Goal: Transaction & Acquisition: Purchase product/service

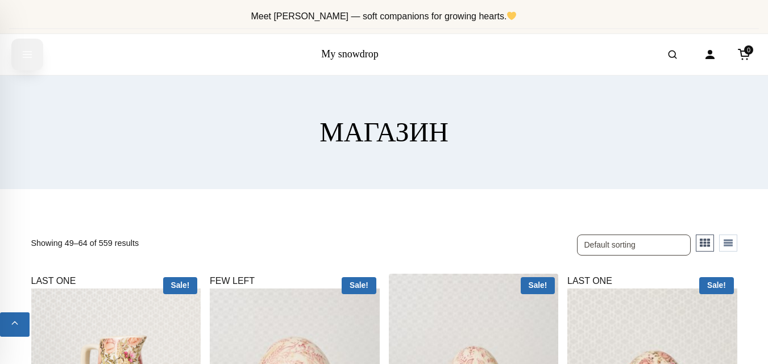
click at [28, 56] on icon "Open menu" at bounding box center [27, 54] width 11 height 20
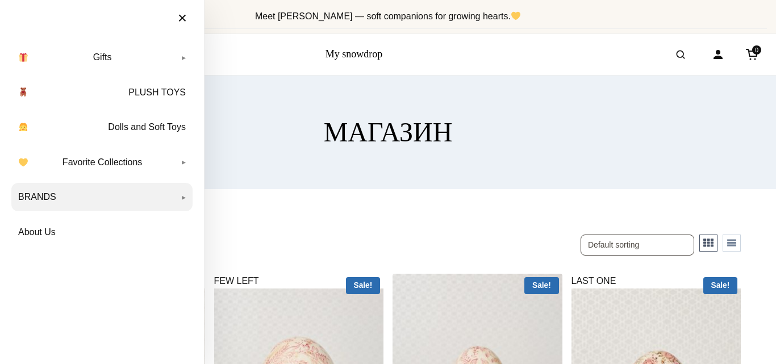
click at [183, 197] on link "BRANDS" at bounding box center [101, 197] width 181 height 28
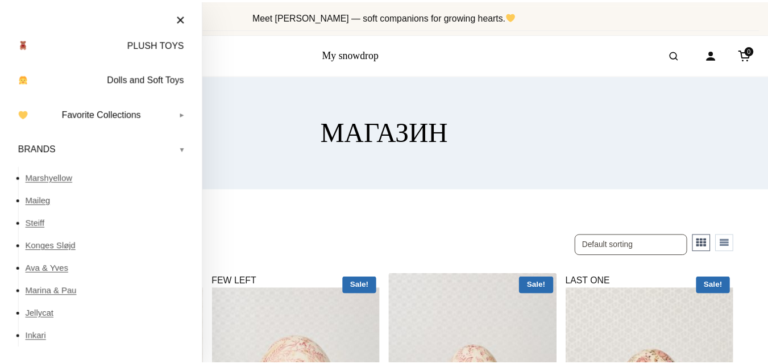
scroll to position [79, 0]
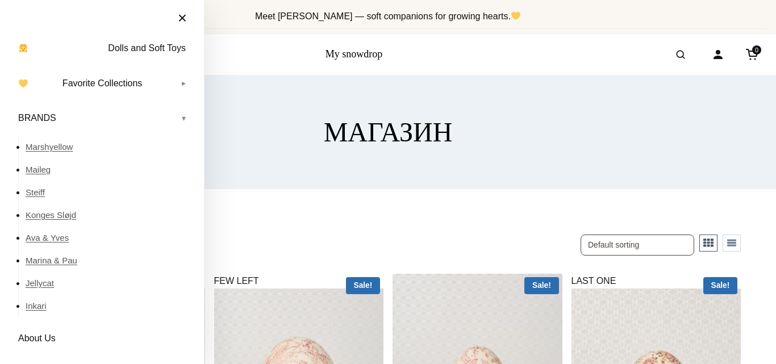
click at [185, 19] on button "×" at bounding box center [183, 18] width 32 height 25
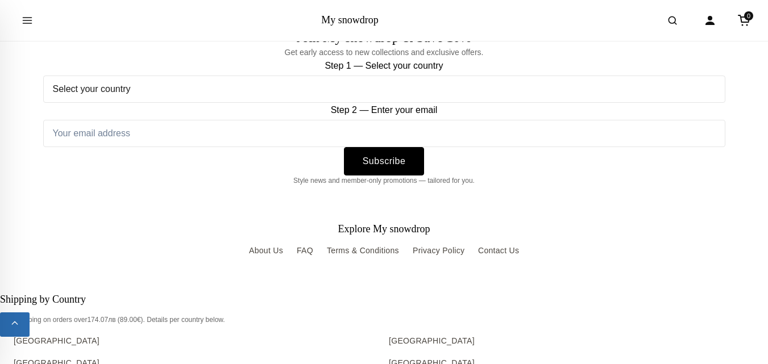
scroll to position [1273, 0]
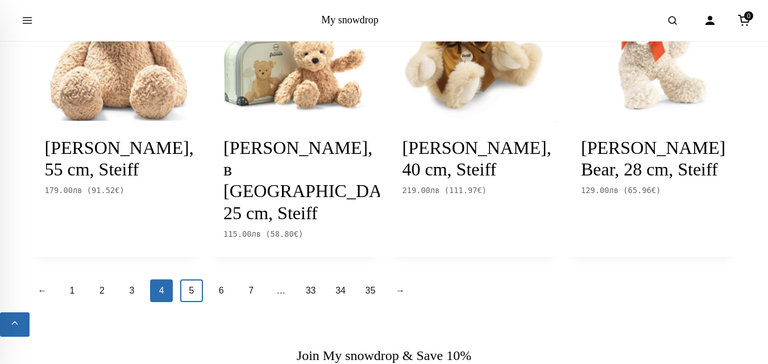
click at [192, 285] on link "5" at bounding box center [191, 291] width 23 height 23
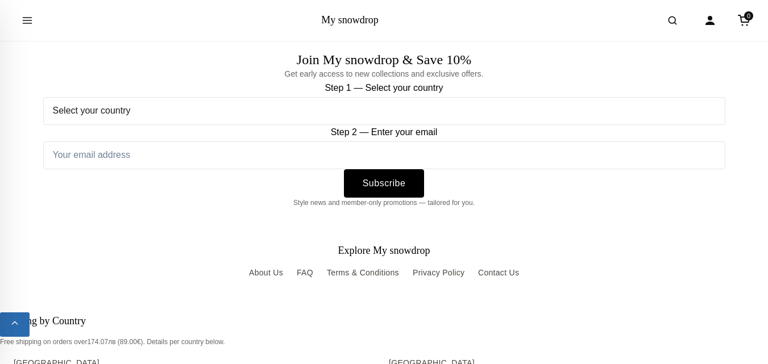
scroll to position [1273, 0]
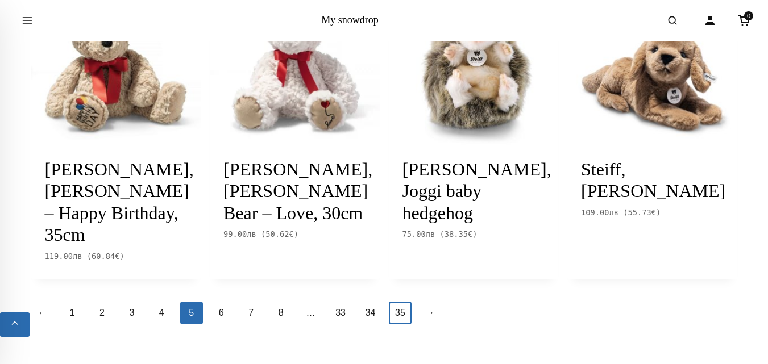
click at [403, 307] on link "35" at bounding box center [400, 313] width 23 height 23
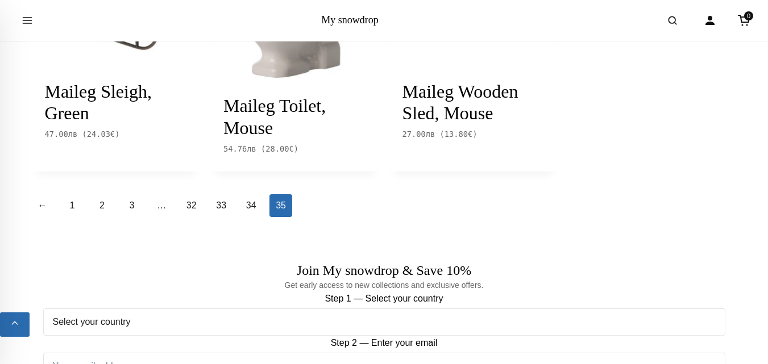
scroll to position [1318, 0]
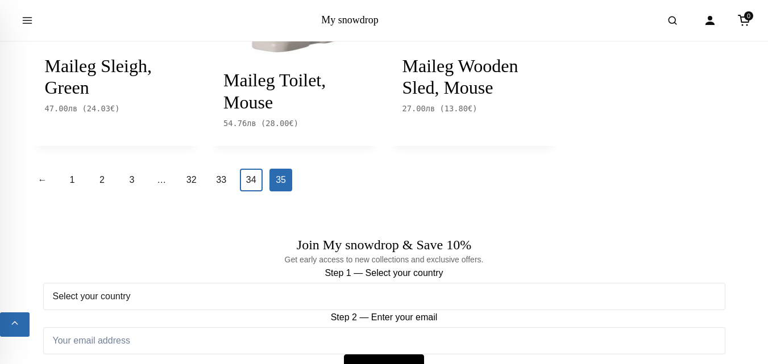
click at [245, 192] on link "34" at bounding box center [251, 180] width 23 height 23
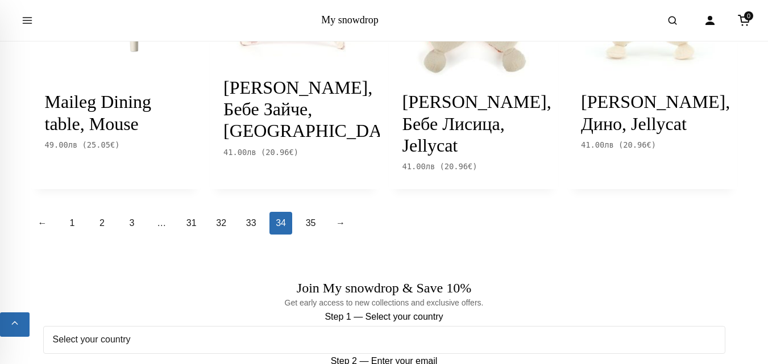
scroll to position [1318, 0]
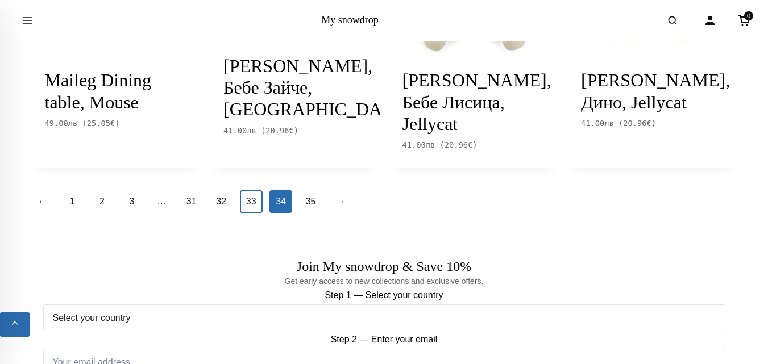
click at [245, 213] on link "33" at bounding box center [251, 201] width 23 height 23
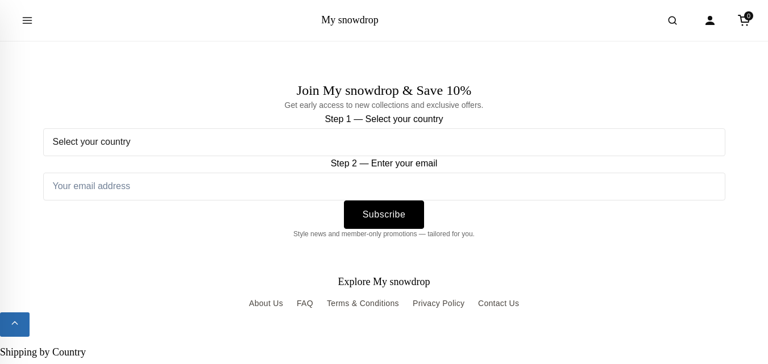
scroll to position [1545, 0]
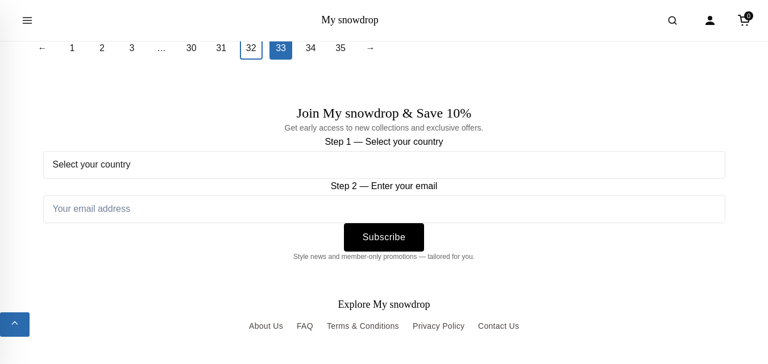
click at [250, 60] on link "32" at bounding box center [251, 48] width 23 height 23
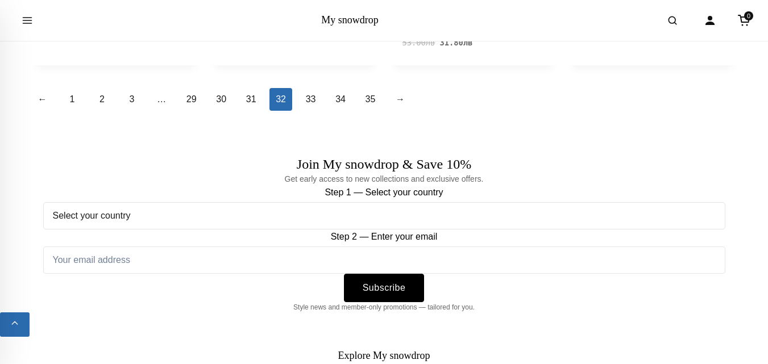
scroll to position [1495, 0]
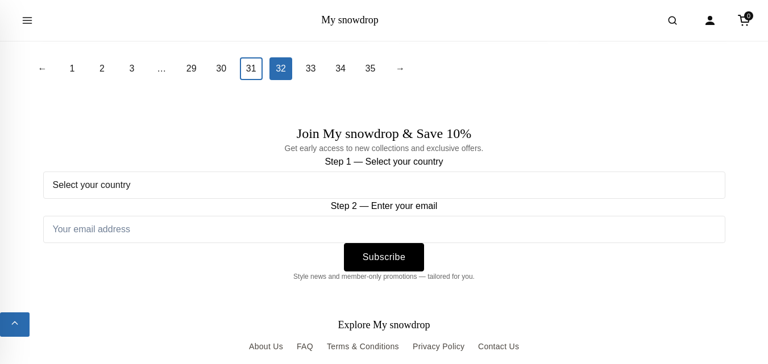
click at [252, 80] on link "31" at bounding box center [251, 68] width 23 height 23
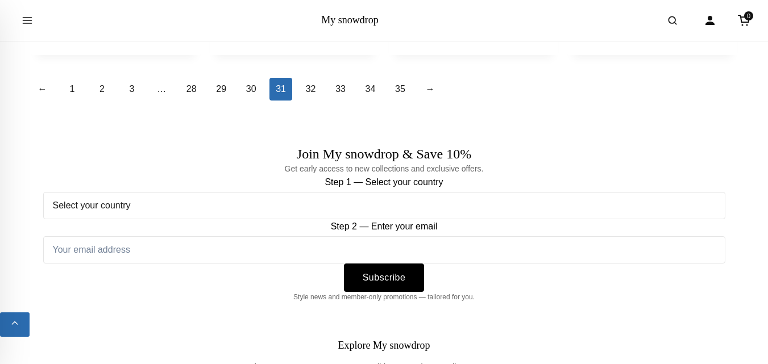
scroll to position [1409, 0]
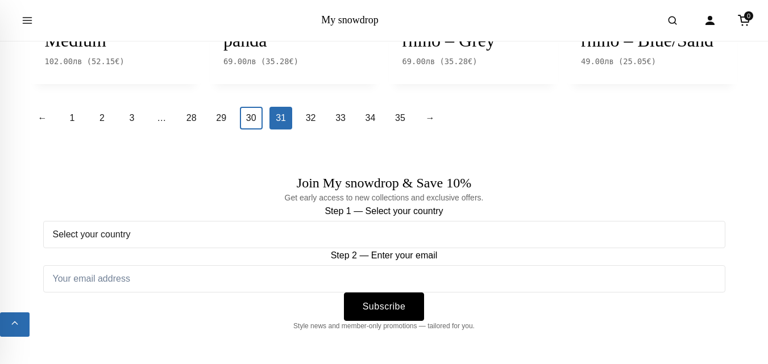
click at [252, 130] on link "30" at bounding box center [251, 118] width 23 height 23
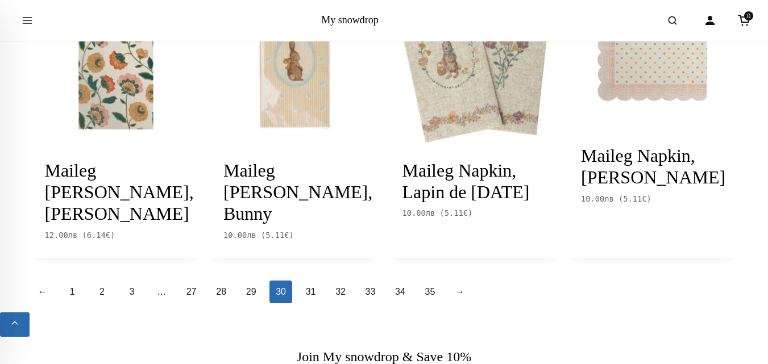
scroll to position [1227, 0]
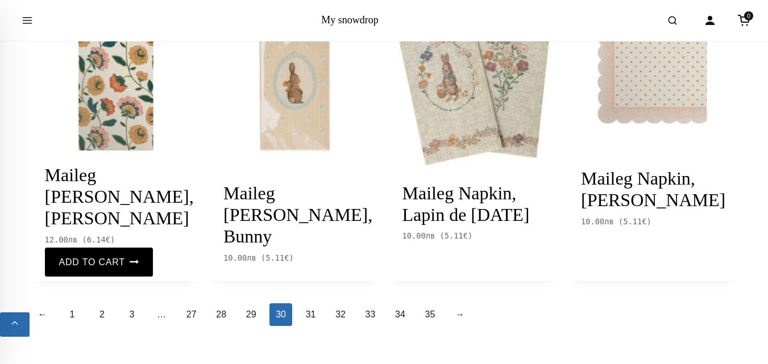
click at [90, 114] on img at bounding box center [116, 84] width 170 height 170
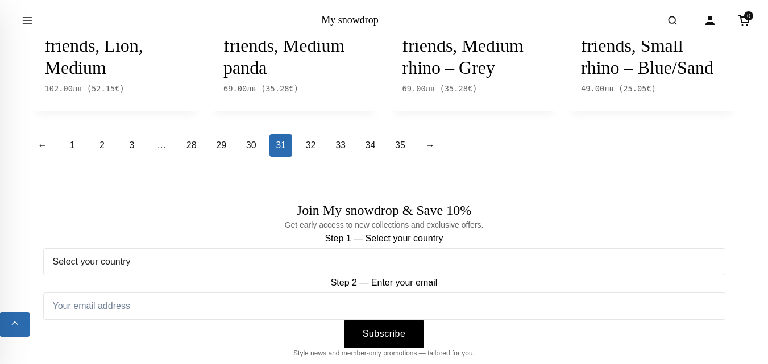
scroll to position [1409, 0]
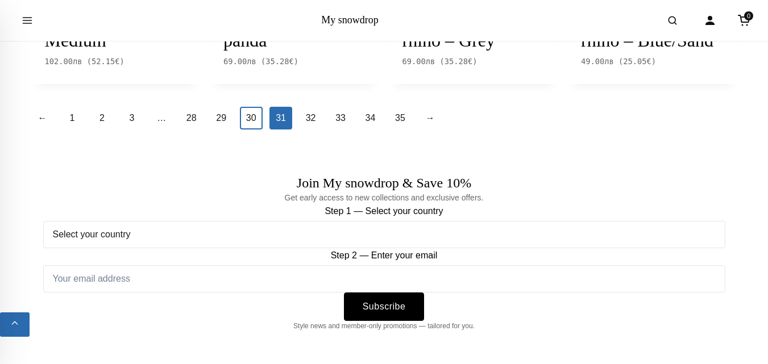
click at [250, 130] on link "30" at bounding box center [251, 118] width 23 height 23
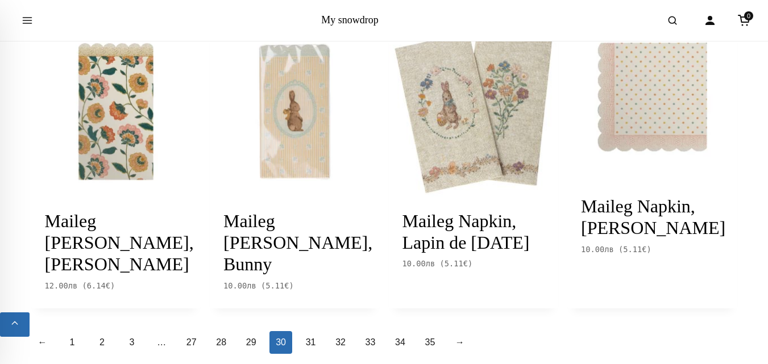
scroll to position [1268, 0]
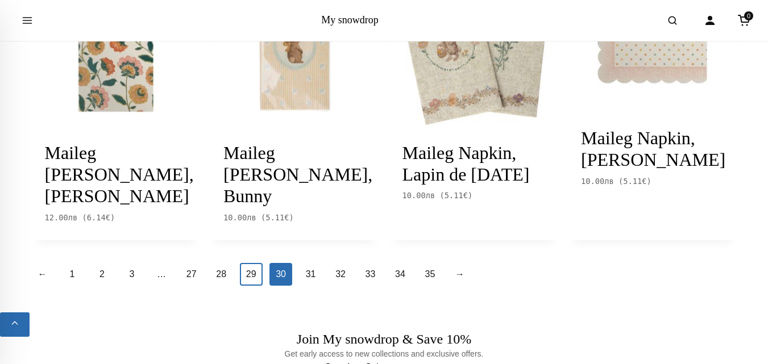
click at [252, 276] on link "29" at bounding box center [251, 274] width 23 height 23
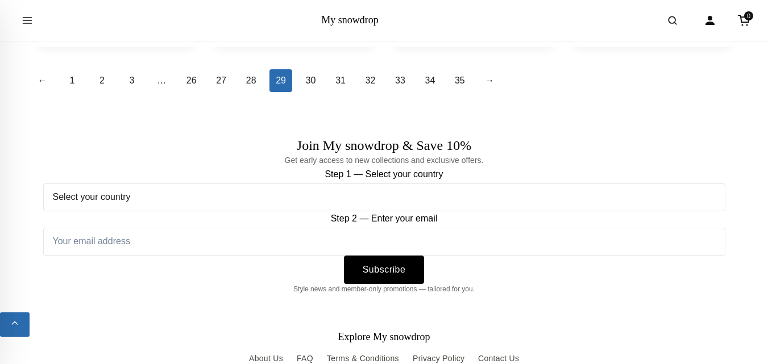
scroll to position [1546, 0]
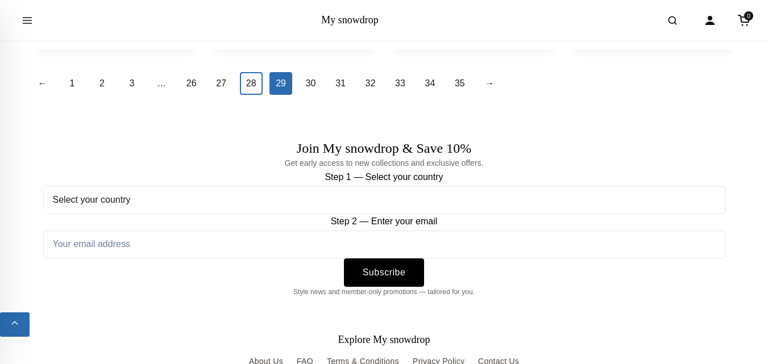
click at [258, 72] on link "28" at bounding box center [251, 83] width 23 height 23
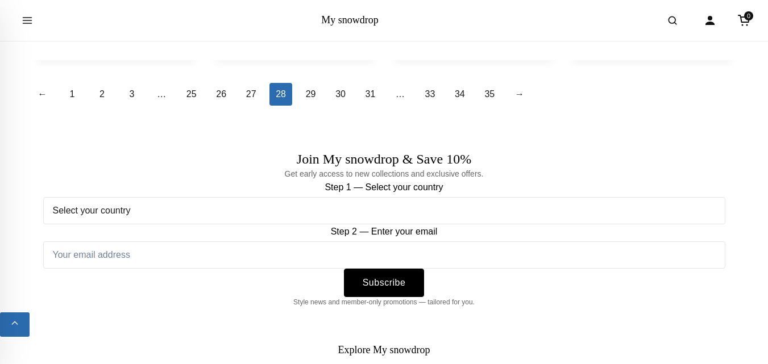
scroll to position [1491, 0]
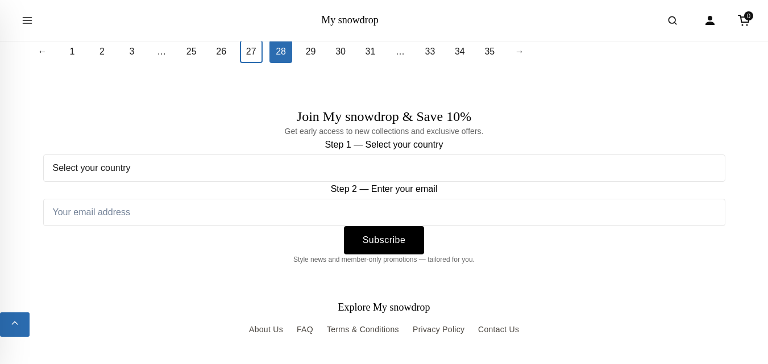
click at [258, 55] on link "27" at bounding box center [251, 51] width 23 height 23
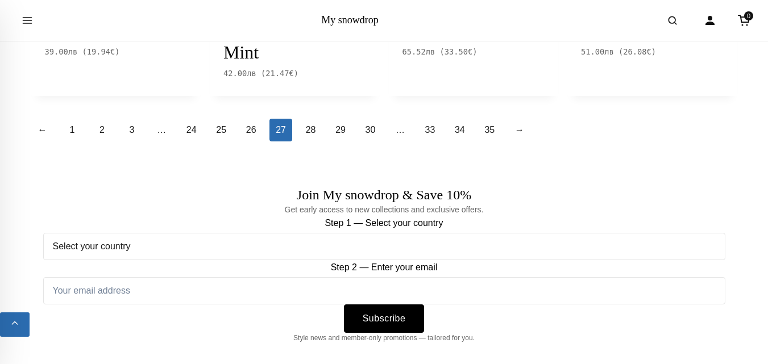
scroll to position [1426, 0]
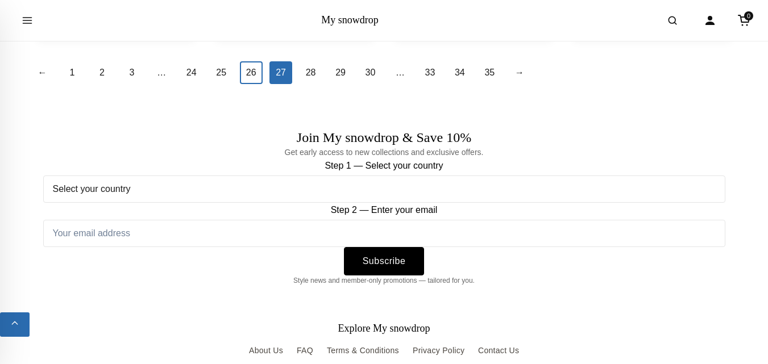
click at [252, 64] on link "26" at bounding box center [251, 72] width 23 height 23
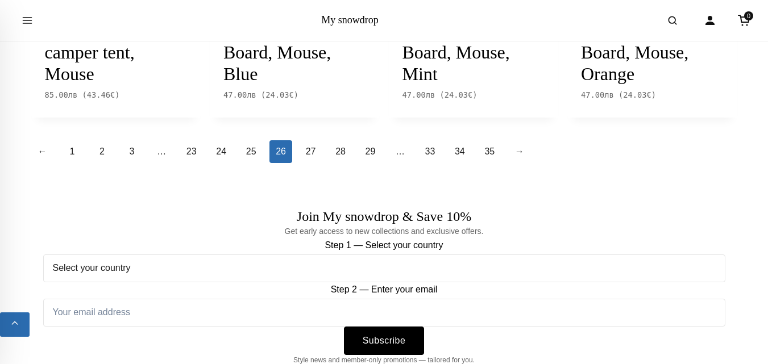
scroll to position [1443, 0]
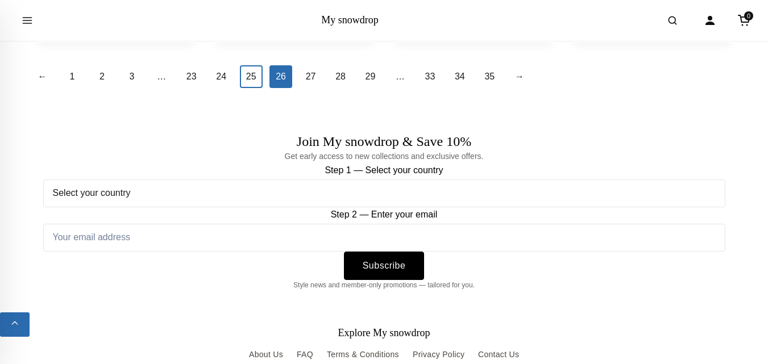
click at [251, 69] on link "25" at bounding box center [251, 76] width 23 height 23
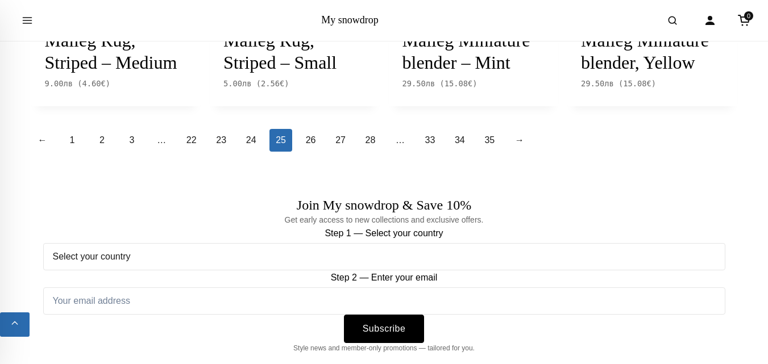
scroll to position [1328, 0]
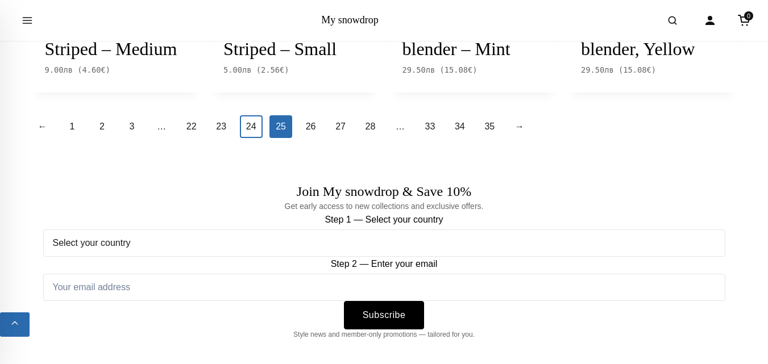
click at [246, 138] on link "24" at bounding box center [251, 126] width 23 height 23
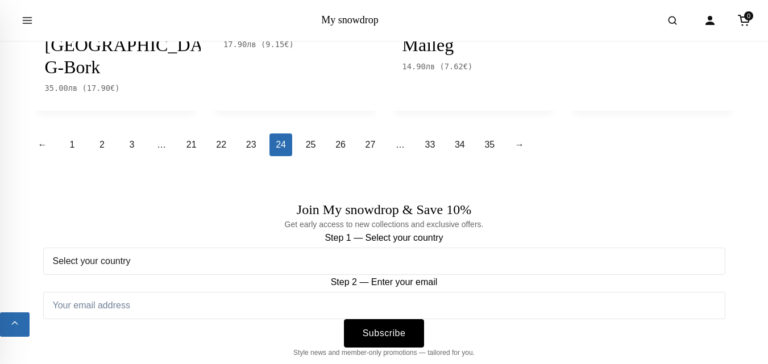
scroll to position [1531, 0]
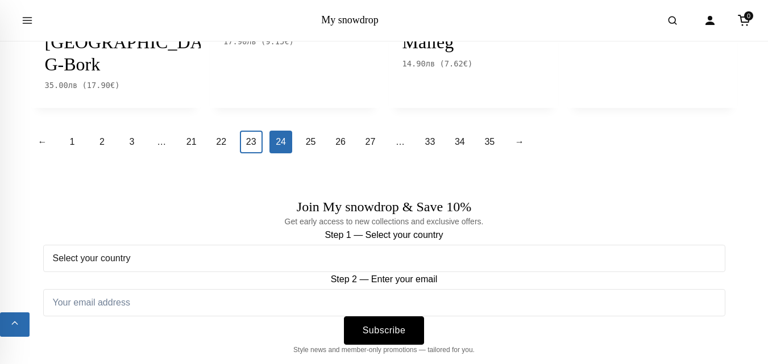
click at [251, 131] on link "23" at bounding box center [251, 142] width 23 height 23
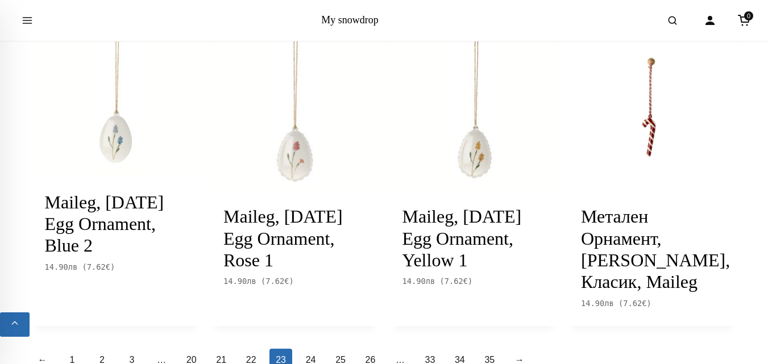
scroll to position [1250, 0]
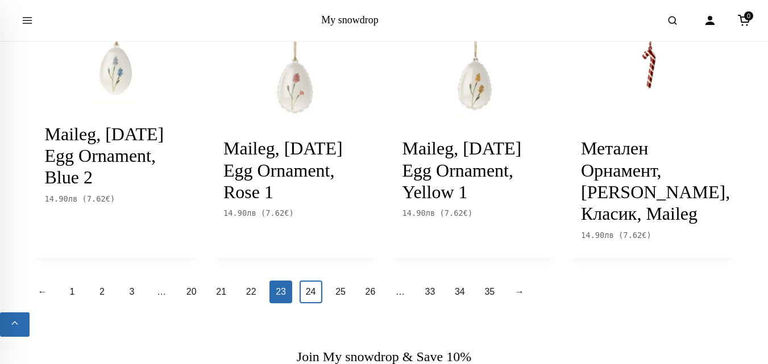
click at [310, 303] on link "24" at bounding box center [310, 292] width 23 height 23
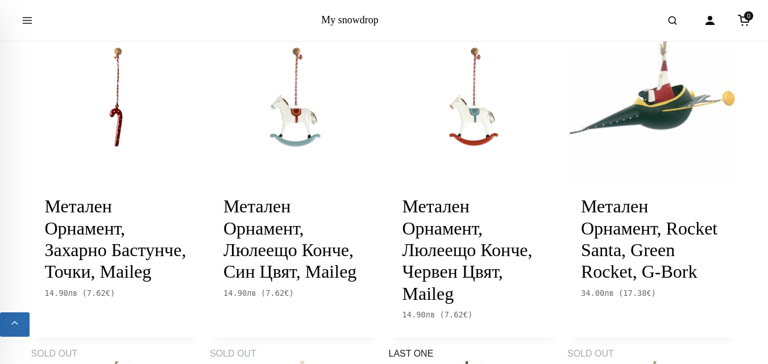
scroll to position [295, 0]
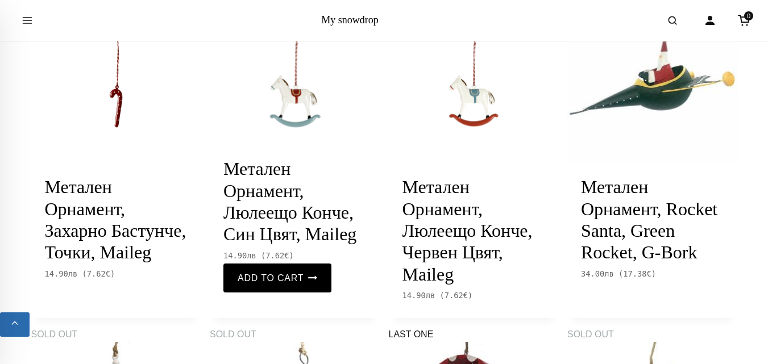
click at [292, 122] on img at bounding box center [295, 78] width 170 height 170
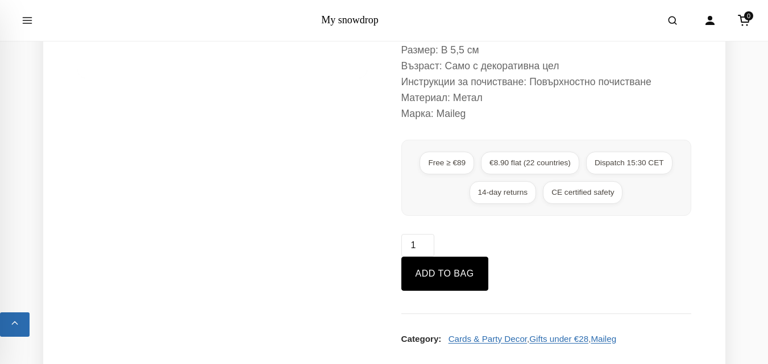
scroll to position [386, 0]
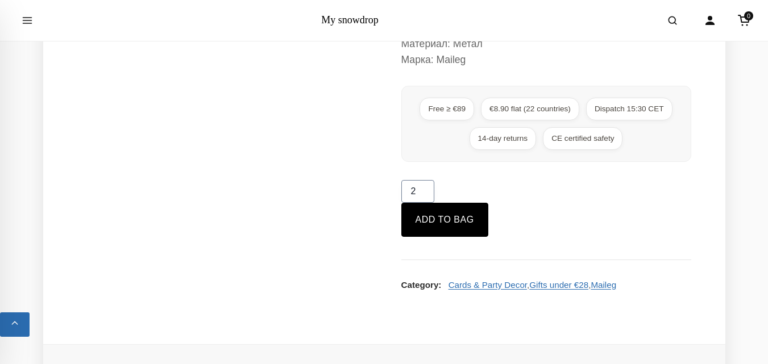
click at [426, 190] on input "2" at bounding box center [417, 191] width 33 height 23
click at [426, 190] on input "3" at bounding box center [417, 191] width 33 height 23
click at [426, 190] on input "4" at bounding box center [417, 191] width 33 height 23
click at [426, 190] on input "5" at bounding box center [417, 191] width 33 height 23
click at [426, 190] on input "6" at bounding box center [417, 191] width 33 height 23
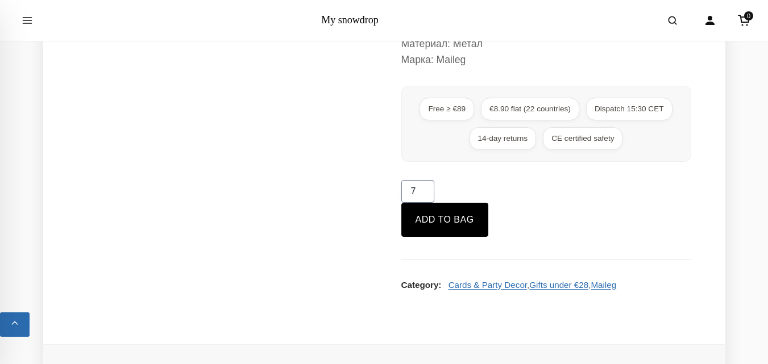
click at [426, 190] on input "7" at bounding box center [417, 191] width 33 height 23
click at [426, 190] on input "8" at bounding box center [417, 191] width 33 height 23
click at [426, 190] on input "9" at bounding box center [417, 191] width 33 height 23
click at [426, 190] on input "10" at bounding box center [417, 191] width 33 height 23
type input "11"
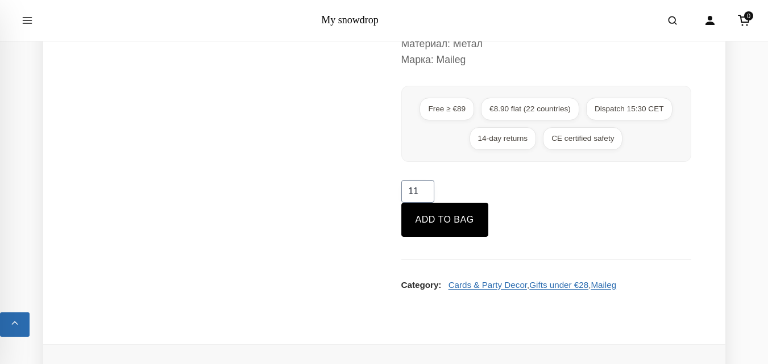
click at [426, 190] on input "11" at bounding box center [417, 191] width 33 height 23
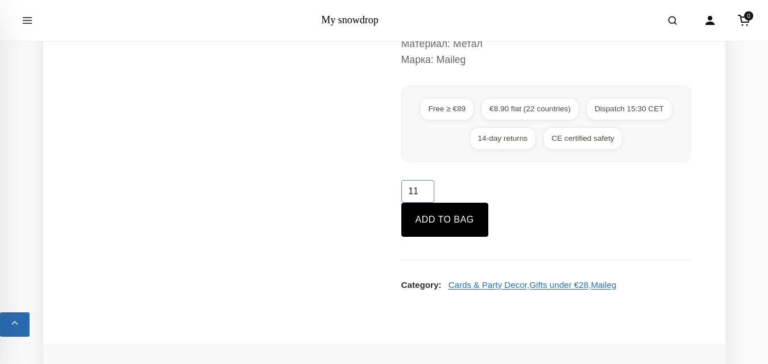
scroll to position [68, 0]
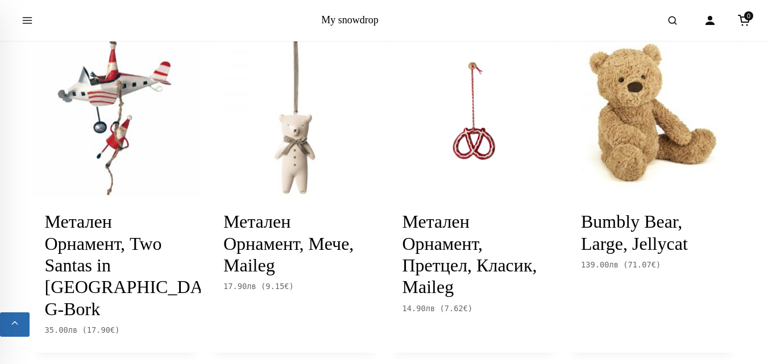
scroll to position [1273, 0]
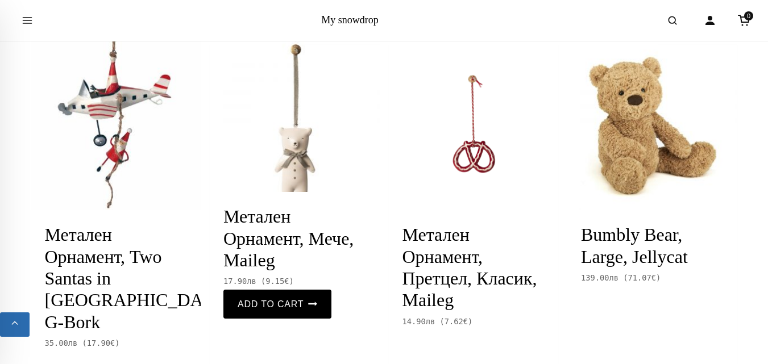
click at [303, 165] on img at bounding box center [295, 126] width 170 height 170
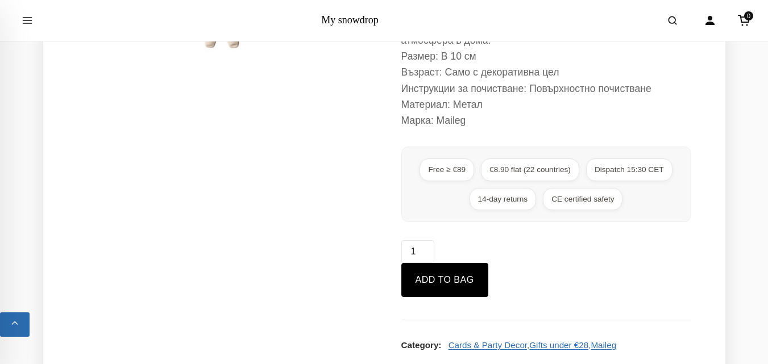
scroll to position [409, 0]
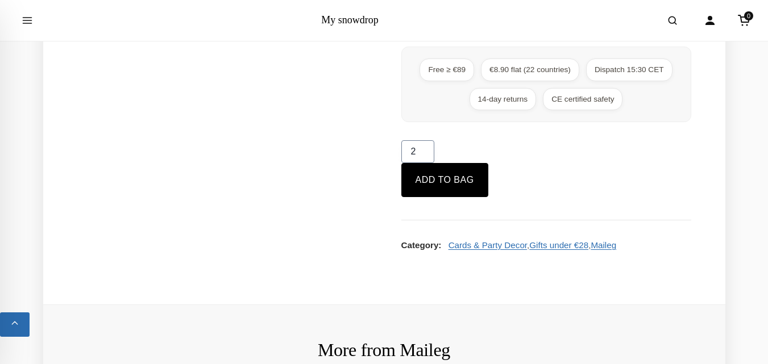
click at [424, 140] on input "2" at bounding box center [417, 151] width 33 height 23
click at [424, 140] on input "3" at bounding box center [417, 151] width 33 height 23
click at [424, 140] on input "4" at bounding box center [417, 151] width 33 height 23
click at [424, 140] on input "5" at bounding box center [417, 151] width 33 height 23
click at [424, 140] on input "6" at bounding box center [417, 151] width 33 height 23
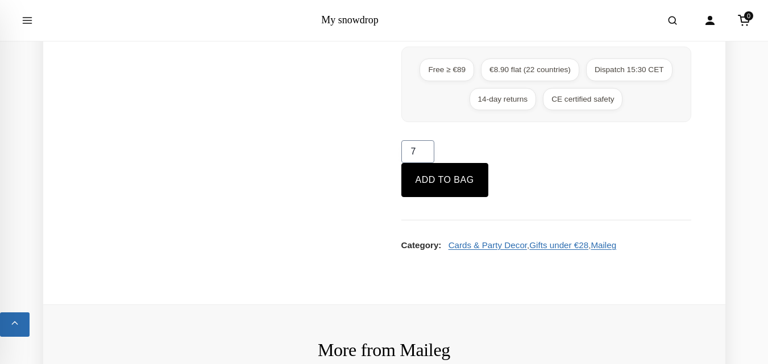
click at [424, 140] on input "7" at bounding box center [417, 151] width 33 height 23
click at [424, 140] on input "8" at bounding box center [417, 151] width 33 height 23
click at [424, 140] on input "9" at bounding box center [417, 151] width 33 height 23
click at [424, 140] on input "10" at bounding box center [417, 151] width 33 height 23
click at [424, 140] on input "11" at bounding box center [417, 151] width 33 height 23
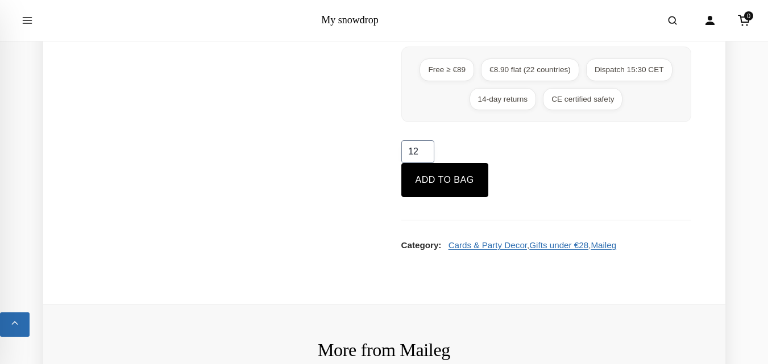
click at [424, 140] on input "12" at bounding box center [417, 151] width 33 height 23
click at [424, 140] on input "13" at bounding box center [417, 151] width 33 height 23
click at [424, 140] on input "14" at bounding box center [417, 151] width 33 height 23
click at [424, 140] on input "15" at bounding box center [417, 151] width 33 height 23
type input "16"
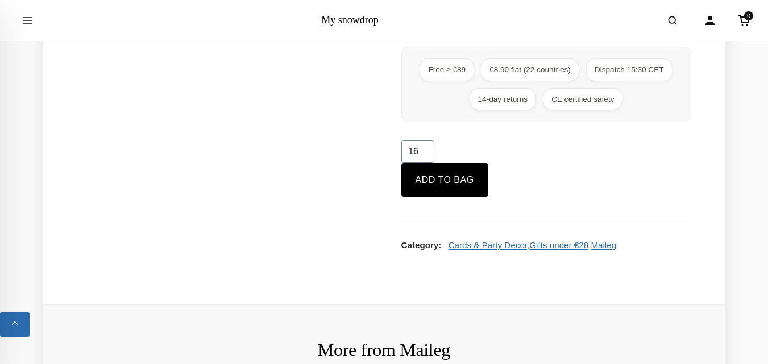
click at [424, 140] on input "16" at bounding box center [417, 151] width 33 height 23
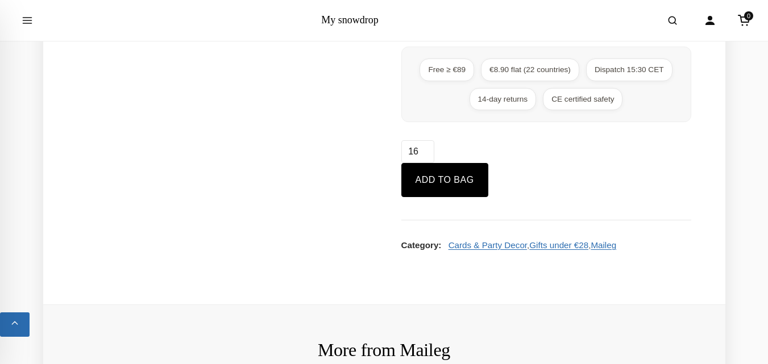
click at [767, 35] on div "My snowdrop 0" at bounding box center [384, 20] width 768 height 41
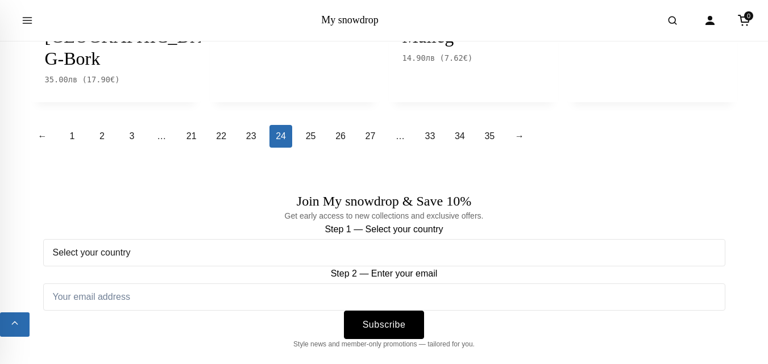
scroll to position [1536, 0]
click at [255, 126] on link "23" at bounding box center [251, 137] width 23 height 23
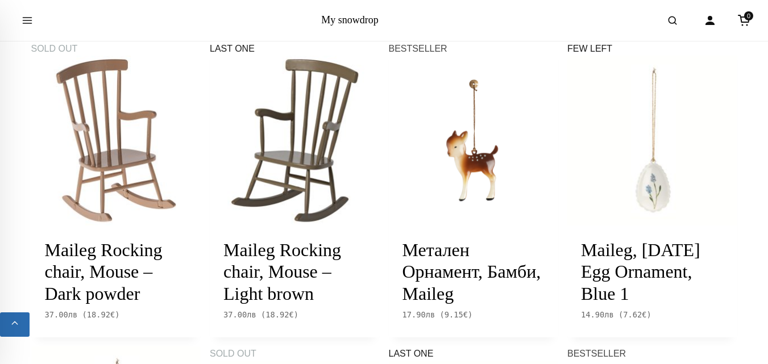
scroll to position [839, 0]
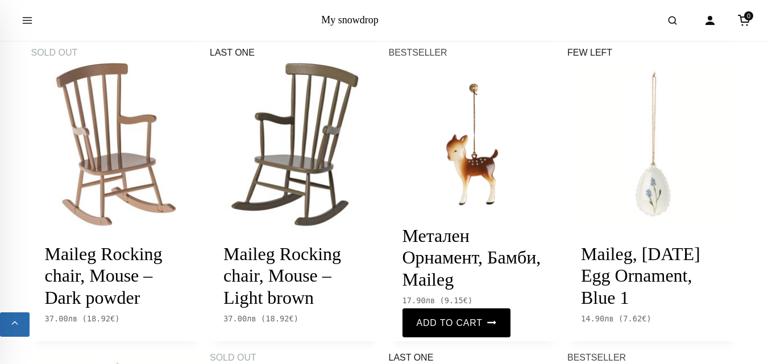
click at [473, 166] on img at bounding box center [474, 145] width 170 height 170
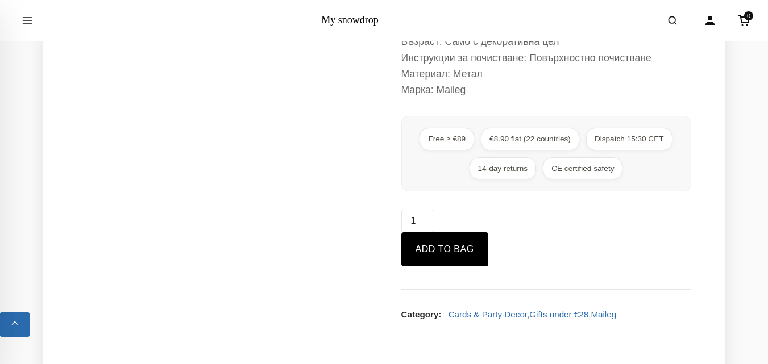
scroll to position [341, 0]
click at [423, 209] on input "2" at bounding box center [417, 220] width 33 height 23
click at [423, 209] on input "3" at bounding box center [417, 220] width 33 height 23
click at [423, 209] on input "4" at bounding box center [417, 220] width 33 height 23
click at [423, 209] on input "5" at bounding box center [417, 220] width 33 height 23
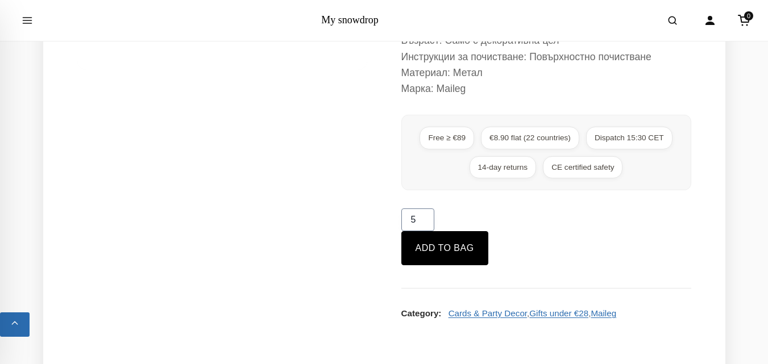
click at [423, 209] on input "5" at bounding box center [417, 220] width 33 height 23
type input "5"
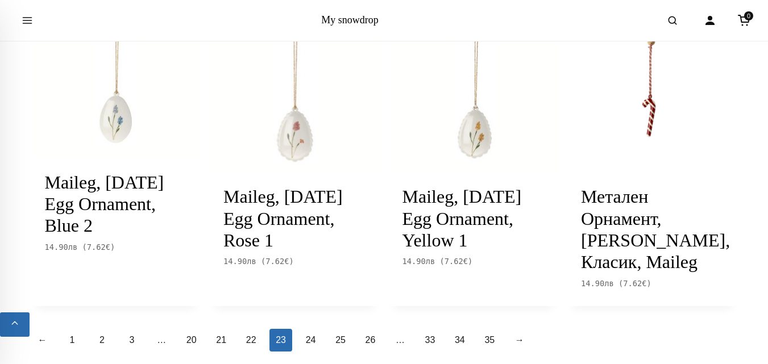
scroll to position [1203, 0]
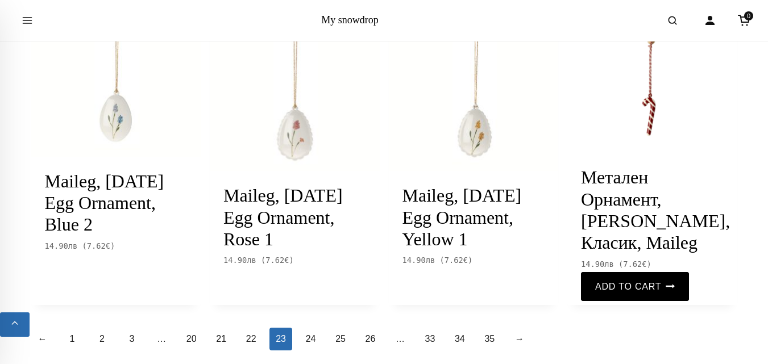
click at [649, 100] on img at bounding box center [652, 87] width 170 height 170
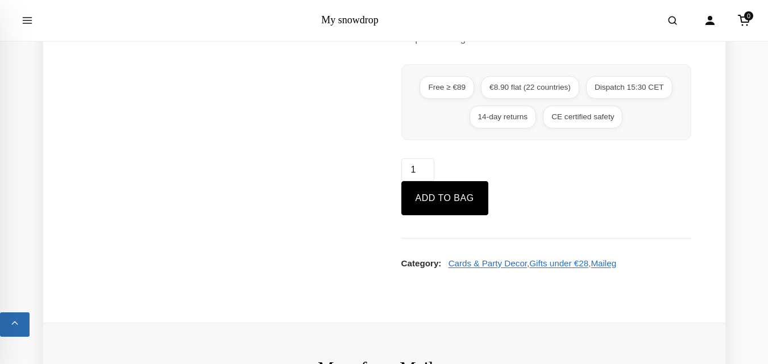
scroll to position [409, 0]
click at [424, 168] on input "2" at bounding box center [417, 168] width 33 height 23
click at [424, 168] on input "3" at bounding box center [417, 168] width 33 height 23
click at [424, 168] on input "4" at bounding box center [417, 168] width 33 height 23
type input "5"
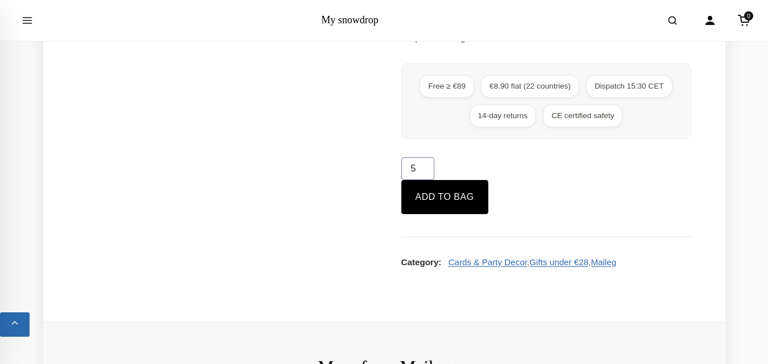
click at [424, 168] on input "5" at bounding box center [417, 168] width 33 height 23
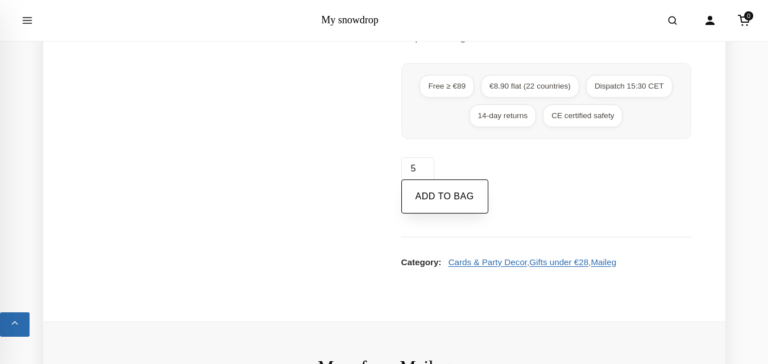
click at [434, 192] on button "Add to bag" at bounding box center [444, 197] width 87 height 34
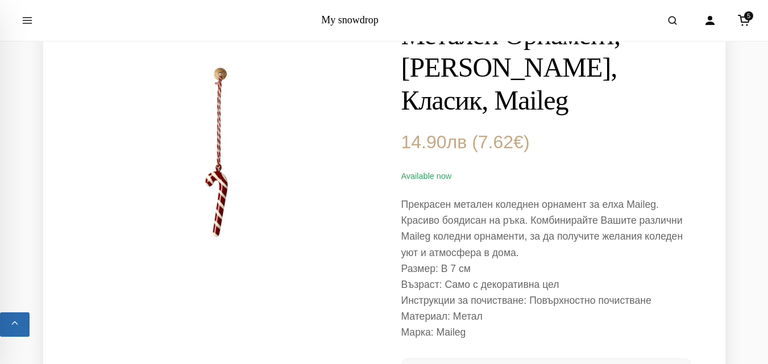
scroll to position [103, 0]
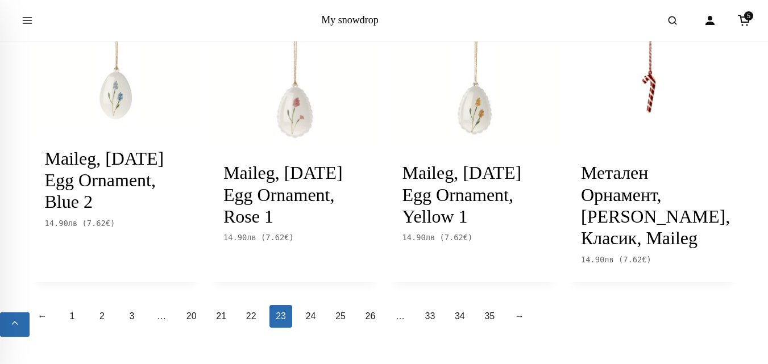
scroll to position [1248, 0]
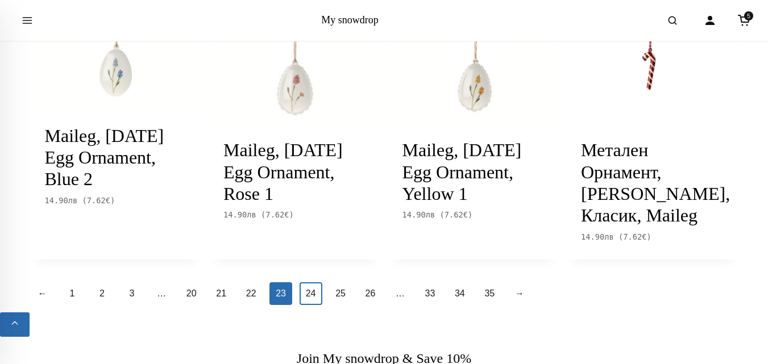
click at [313, 305] on link "24" at bounding box center [310, 293] width 23 height 23
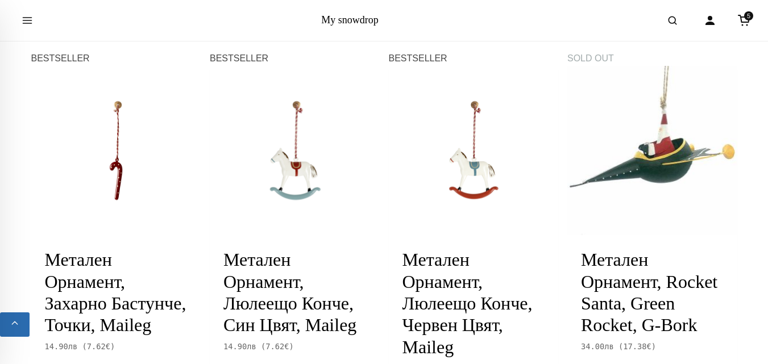
scroll to position [273, 0]
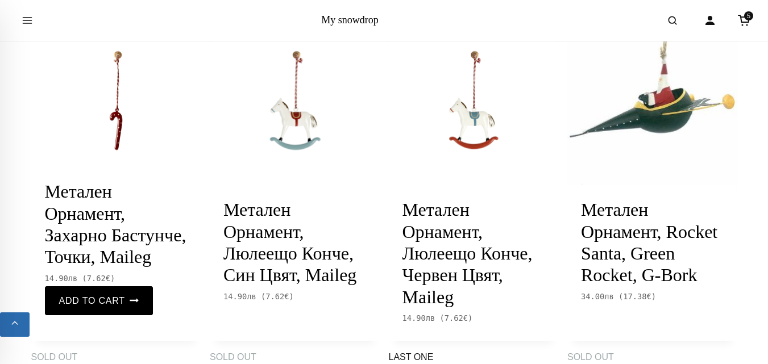
click at [116, 121] on img at bounding box center [116, 101] width 170 height 170
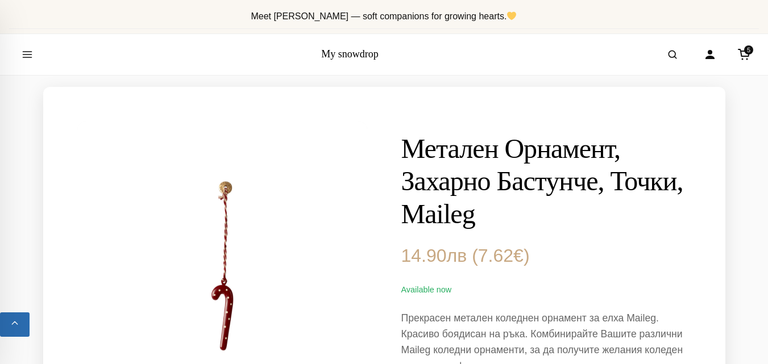
scroll to position [318, 0]
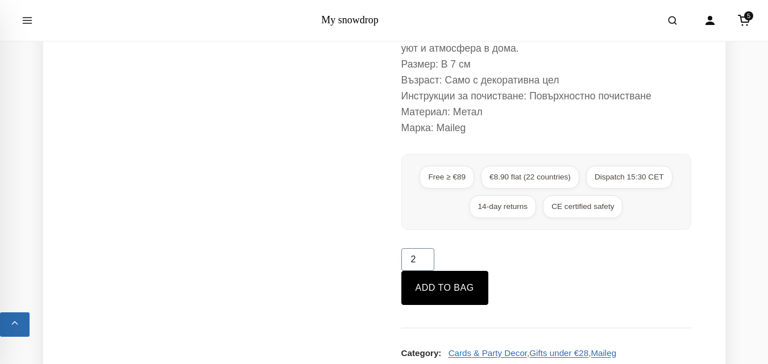
click at [426, 258] on input "2" at bounding box center [417, 259] width 33 height 23
click at [426, 258] on input "3" at bounding box center [417, 259] width 33 height 23
click at [426, 258] on input "4" at bounding box center [417, 259] width 33 height 23
click at [426, 258] on input "5" at bounding box center [417, 259] width 33 height 23
click at [426, 258] on input "6" at bounding box center [417, 259] width 33 height 23
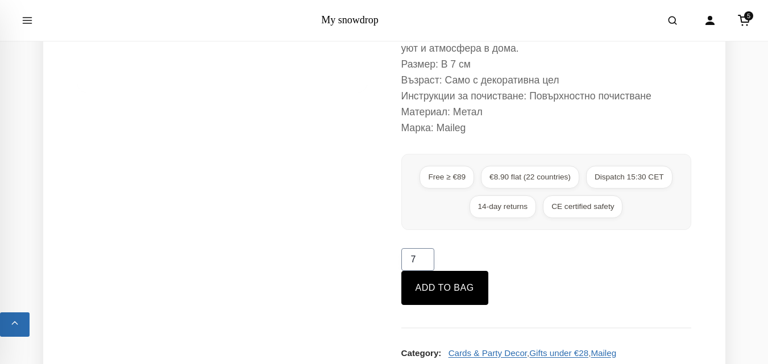
click at [426, 258] on input "7" at bounding box center [417, 259] width 33 height 23
click at [426, 258] on input "8" at bounding box center [417, 259] width 33 height 23
click at [426, 258] on input "9" at bounding box center [417, 259] width 33 height 23
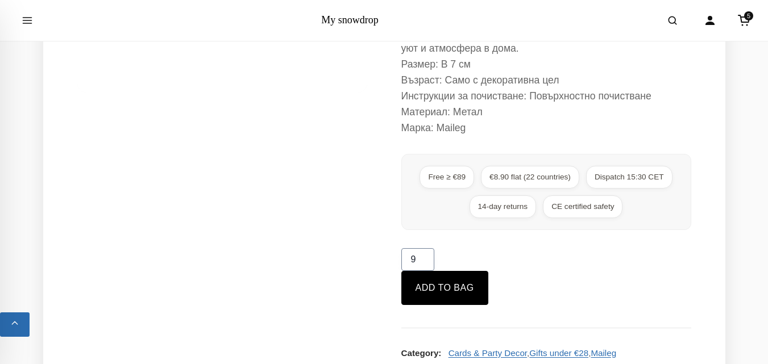
click at [426, 258] on input "9" at bounding box center [417, 259] width 33 height 23
click at [424, 263] on input "8" at bounding box center [417, 259] width 33 height 23
click at [424, 263] on input "7" at bounding box center [417, 259] width 33 height 23
click at [424, 263] on input "6" at bounding box center [417, 259] width 33 height 23
type input "5"
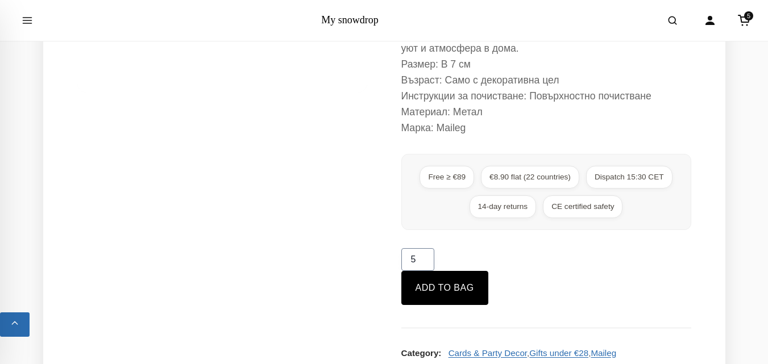
click at [424, 263] on input "5" at bounding box center [417, 259] width 33 height 23
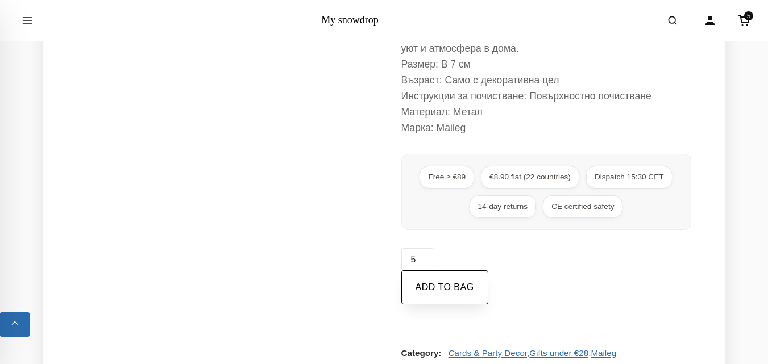
click at [430, 280] on button "Add to bag" at bounding box center [444, 287] width 87 height 34
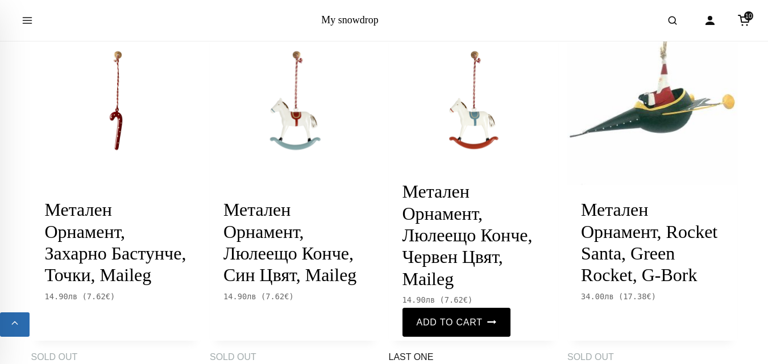
click at [478, 117] on img at bounding box center [474, 101] width 170 height 170
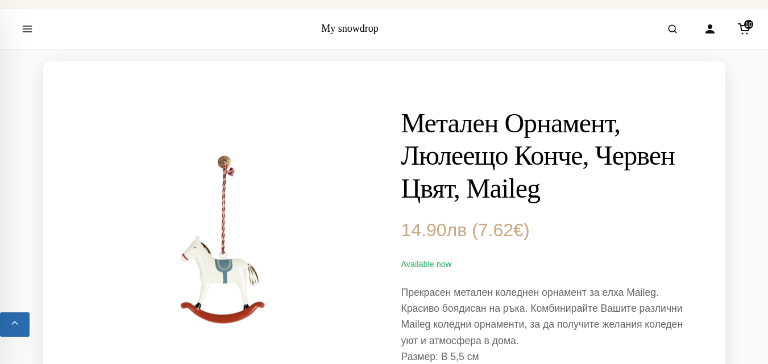
scroll to position [318, 0]
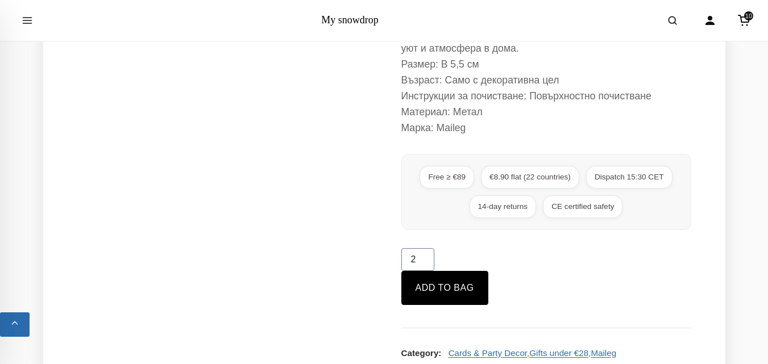
click at [427, 255] on input "2" at bounding box center [417, 259] width 33 height 23
click at [427, 255] on input "3" at bounding box center [417, 259] width 33 height 23
click at [427, 255] on input "4" at bounding box center [417, 259] width 33 height 23
click at [427, 255] on input "5" at bounding box center [417, 259] width 33 height 23
click at [427, 255] on input "6" at bounding box center [417, 259] width 33 height 23
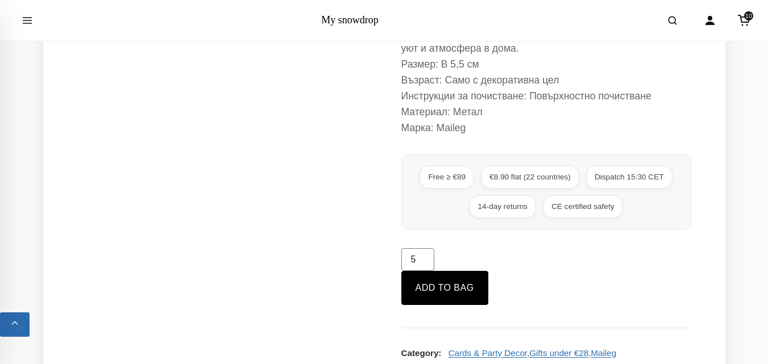
type input "5"
click at [424, 264] on input "5" at bounding box center [417, 259] width 33 height 23
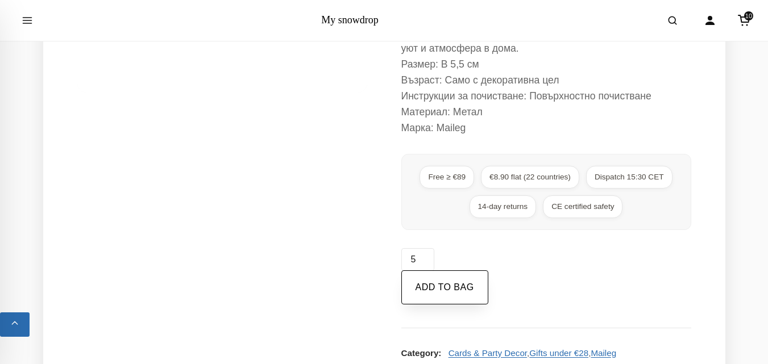
click at [429, 290] on button "Add to bag" at bounding box center [444, 287] width 87 height 34
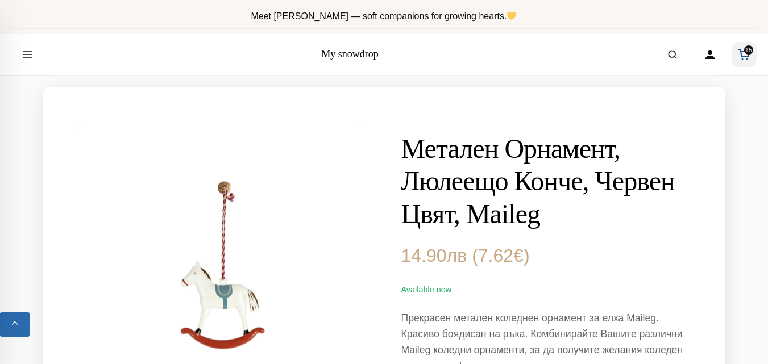
click at [744, 50] on span "15" at bounding box center [748, 49] width 9 height 9
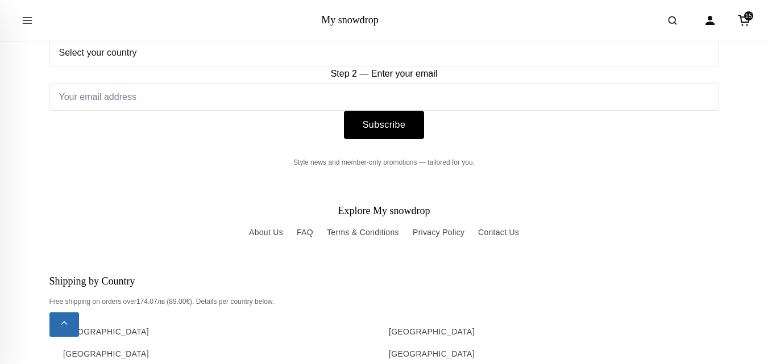
scroll to position [636, 0]
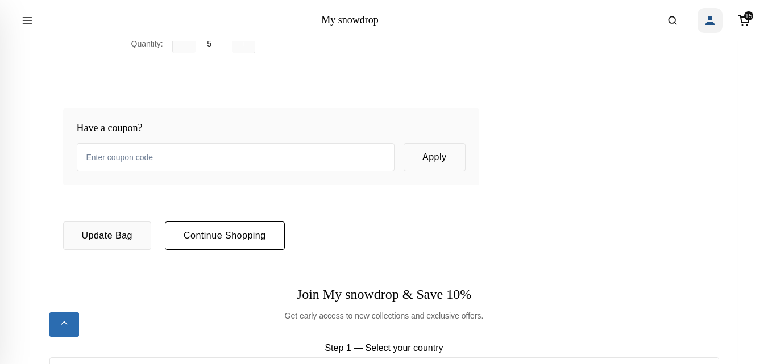
click at [711, 24] on icon "Account" at bounding box center [709, 20] width 9 height 9
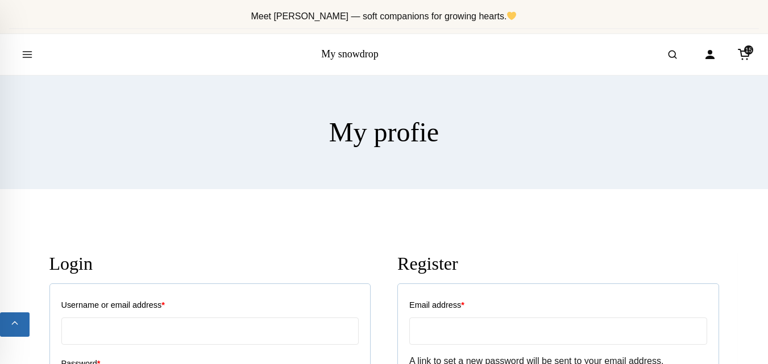
click at [228, 303] on label "Username or email address *" at bounding box center [209, 305] width 297 height 20
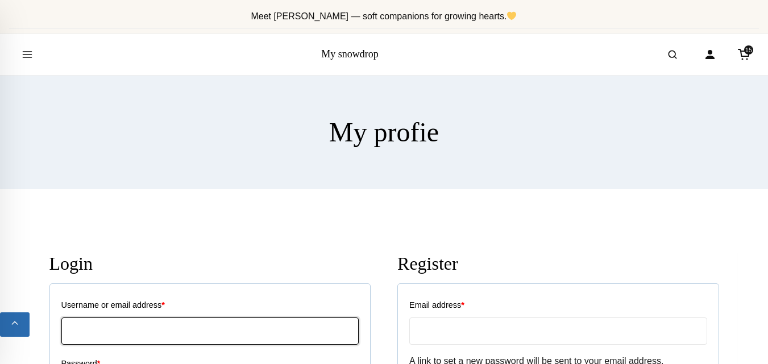
click at [228, 318] on input "Username or email address *" at bounding box center [209, 331] width 297 height 27
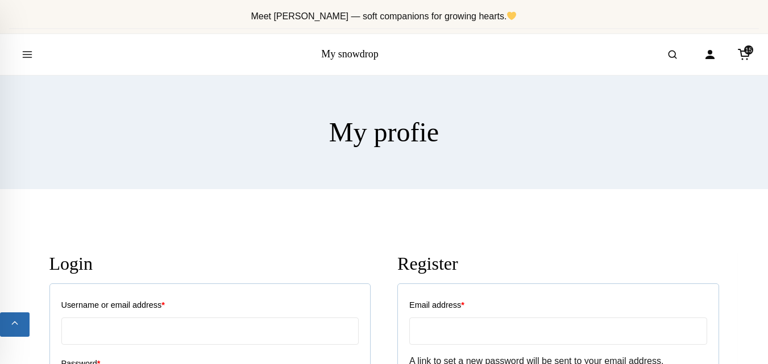
click at [228, 303] on label "Username or email address *" at bounding box center [209, 305] width 297 height 20
click at [228, 318] on input "Username or email address *" at bounding box center [209, 331] width 297 height 27
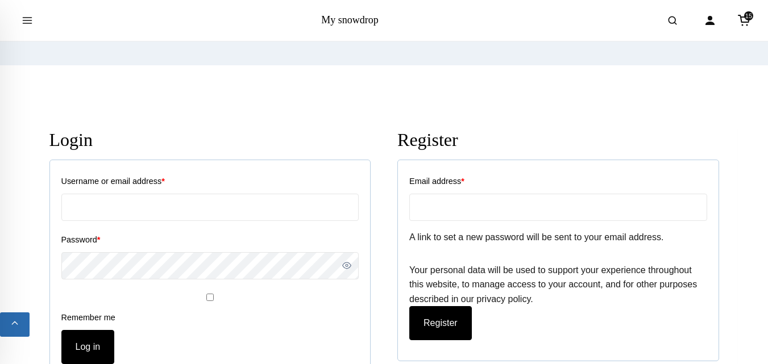
scroll to position [159, 0]
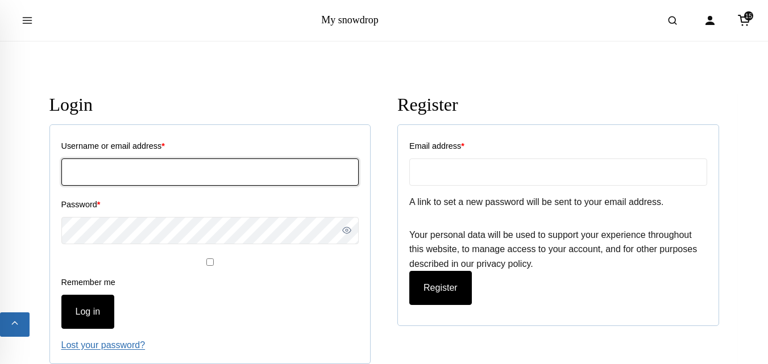
click at [126, 173] on input "Username or email address *" at bounding box center [209, 172] width 297 height 27
type input "katina.ivanova_1980@abv.bg"
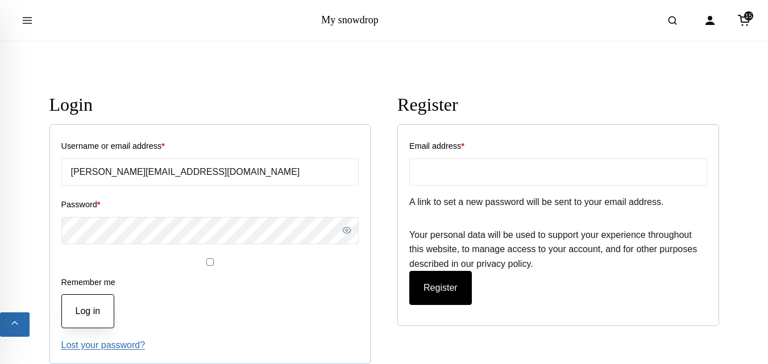
click at [77, 307] on button "Log in" at bounding box center [87, 311] width 53 height 34
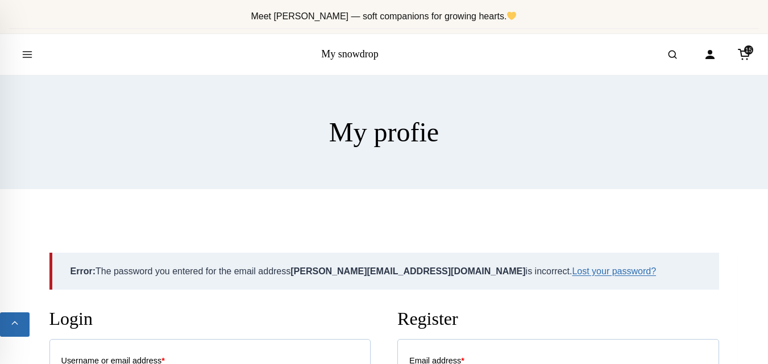
scroll to position [318, 0]
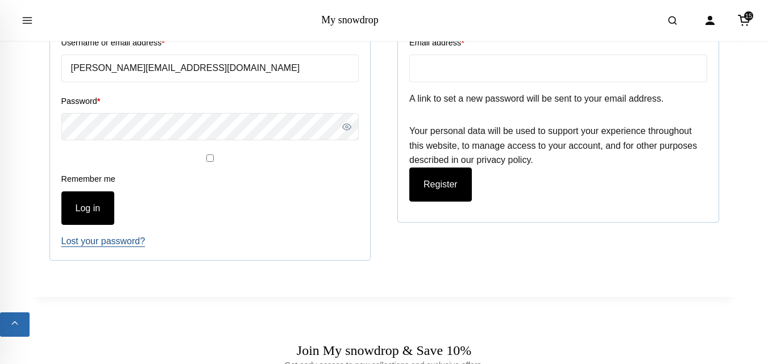
click at [110, 243] on link "Lost your password?" at bounding box center [103, 241] width 84 height 10
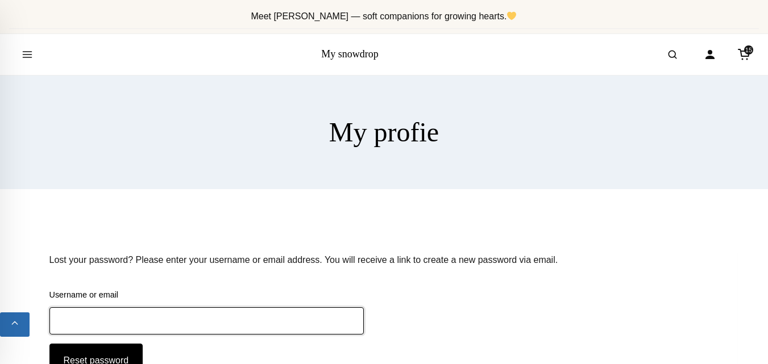
click at [259, 316] on input "Username or email" at bounding box center [206, 320] width 315 height 27
type input "[PERSON_NAME][EMAIL_ADDRESS][DOMAIN_NAME]"
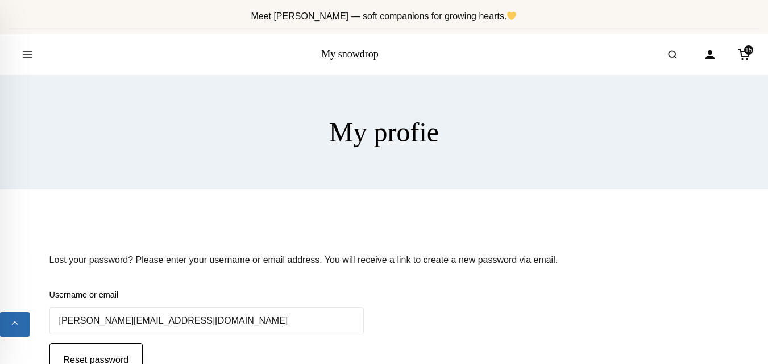
click at [104, 355] on button "Reset password" at bounding box center [96, 360] width 94 height 34
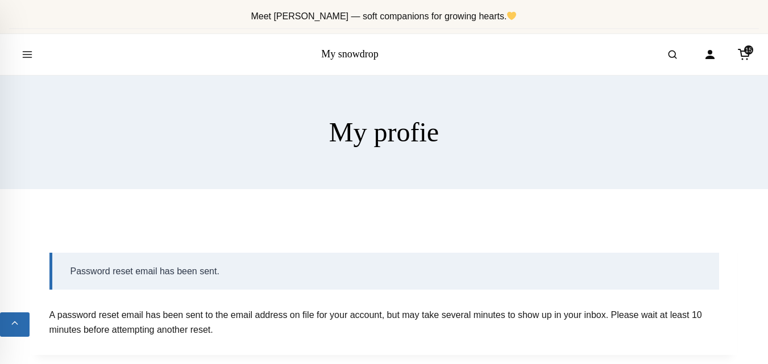
click at [84, 274] on div "Password reset email has been sent." at bounding box center [383, 272] width 669 height 38
click at [136, 273] on div "Password reset email has been sent." at bounding box center [383, 272] width 669 height 38
click at [232, 276] on div "Password reset email has been sent." at bounding box center [383, 272] width 669 height 38
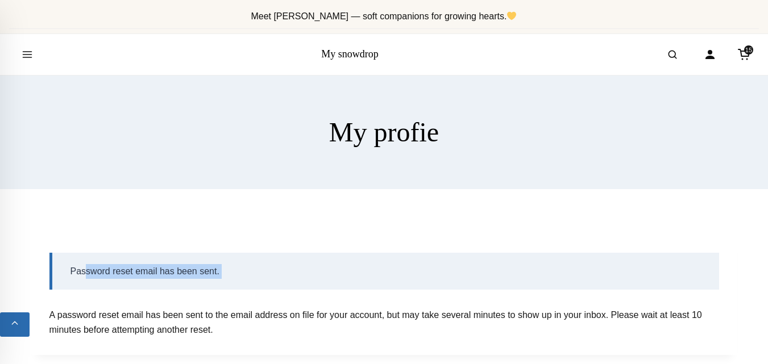
drag, startPoint x: 232, startPoint y: 276, endPoint x: 480, endPoint y: 264, distance: 248.1
click at [480, 264] on div "Password reset email has been sent." at bounding box center [383, 272] width 669 height 38
click at [276, 268] on div "Password reset email has been sent." at bounding box center [383, 272] width 669 height 38
click at [120, 271] on div "Password reset email has been sent." at bounding box center [383, 272] width 669 height 38
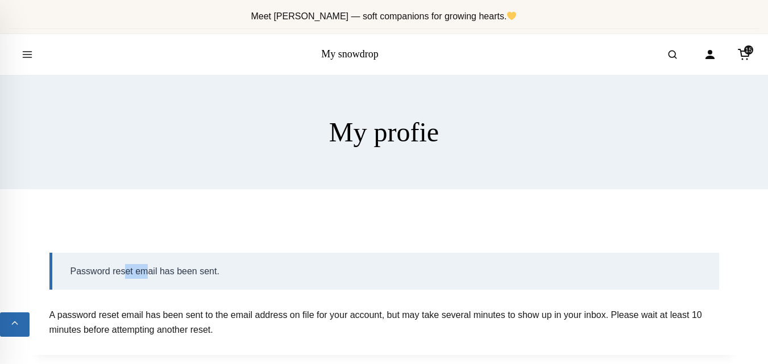
click at [120, 271] on div "Password reset email has been sent." at bounding box center [383, 272] width 669 height 38
click at [227, 268] on div "Password reset email has been sent." at bounding box center [383, 272] width 669 height 38
click at [743, 56] on icon "Cart" at bounding box center [743, 52] width 11 height 7
